Goal: Find specific page/section: Find specific page/section

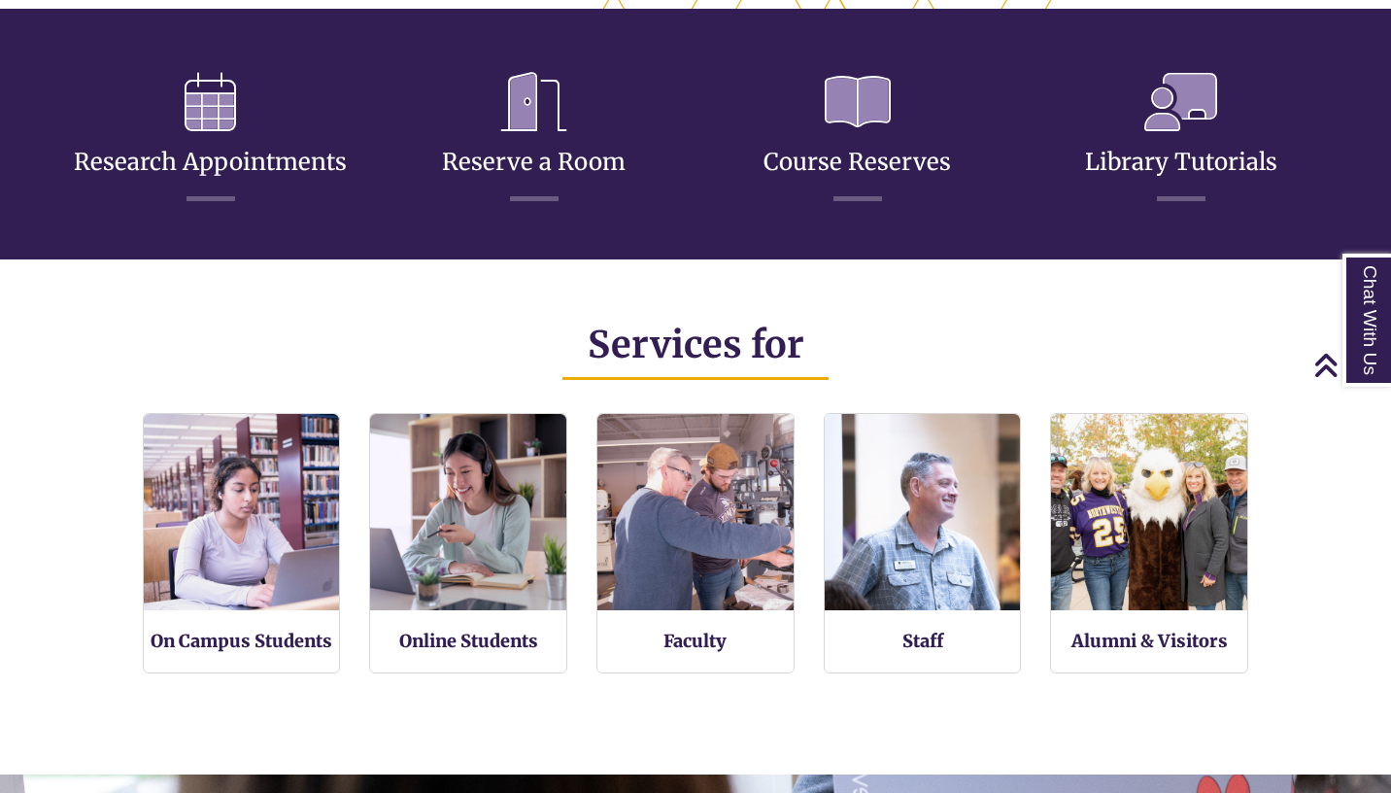
scroll to position [1136, 0]
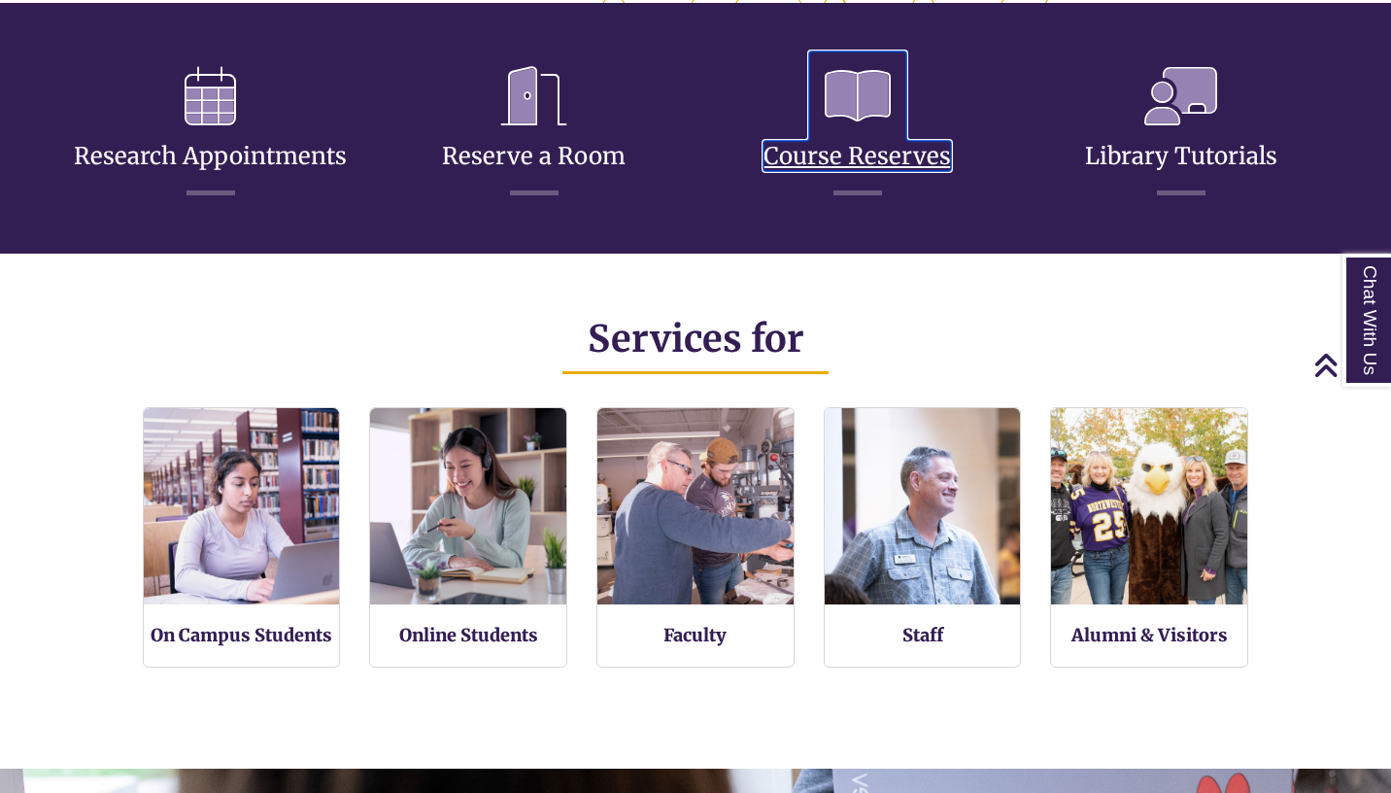
click at [875, 159] on link "Course Reserves" at bounding box center [858, 132] width 188 height 77
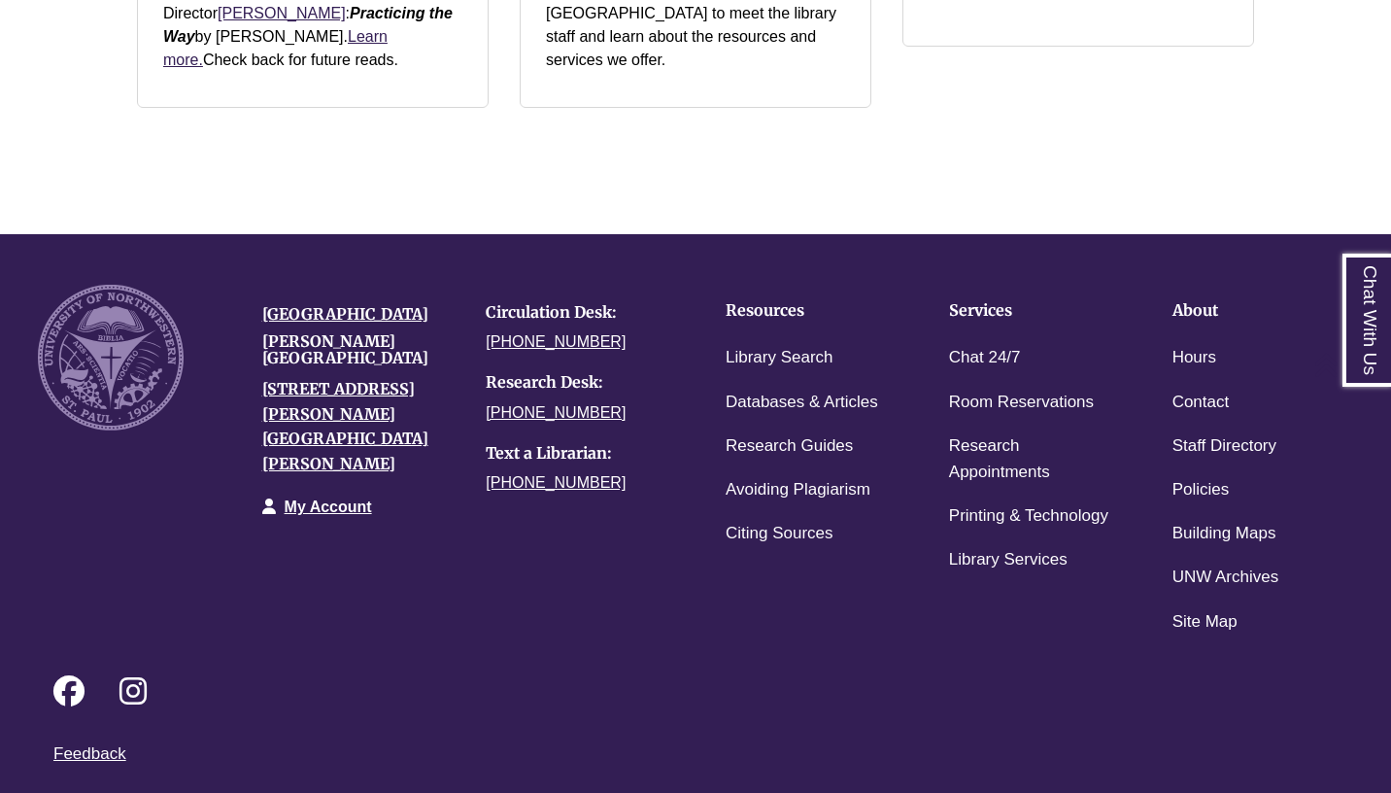
scroll to position [2819, 0]
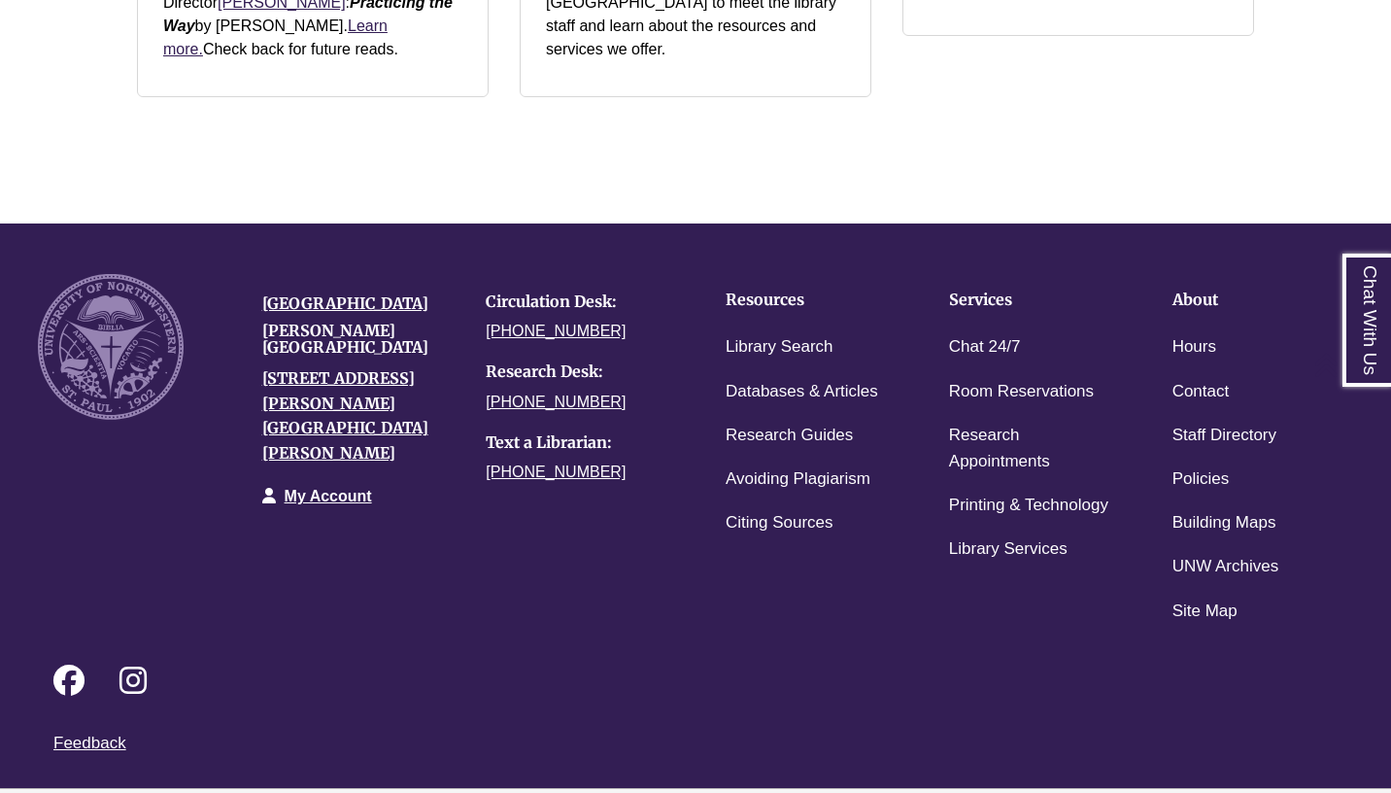
click at [771, 291] on h4 "Resources" at bounding box center [807, 299] width 163 height 17
click at [766, 291] on h4 "Resources" at bounding box center [807, 299] width 163 height 17
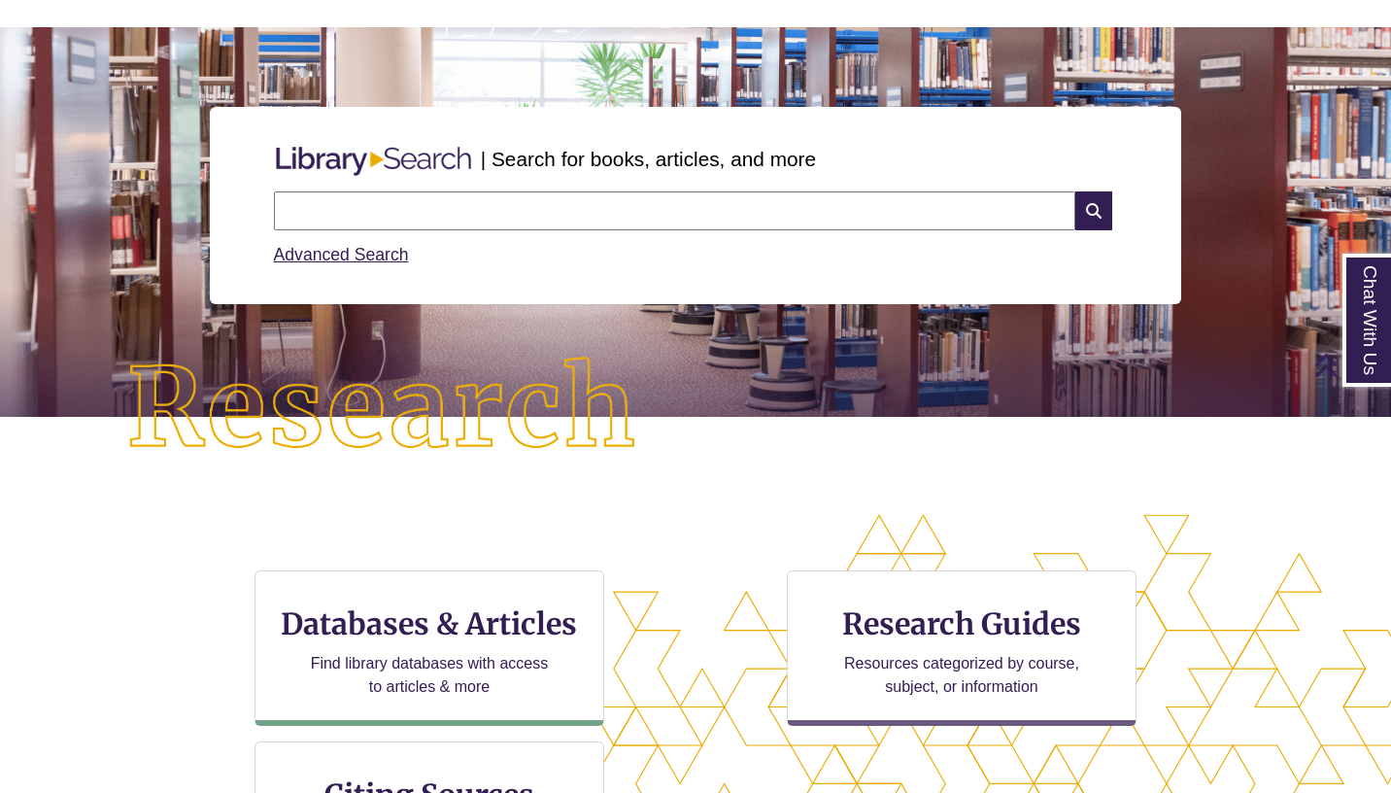
scroll to position [0, 0]
